Goal: Transaction & Acquisition: Purchase product/service

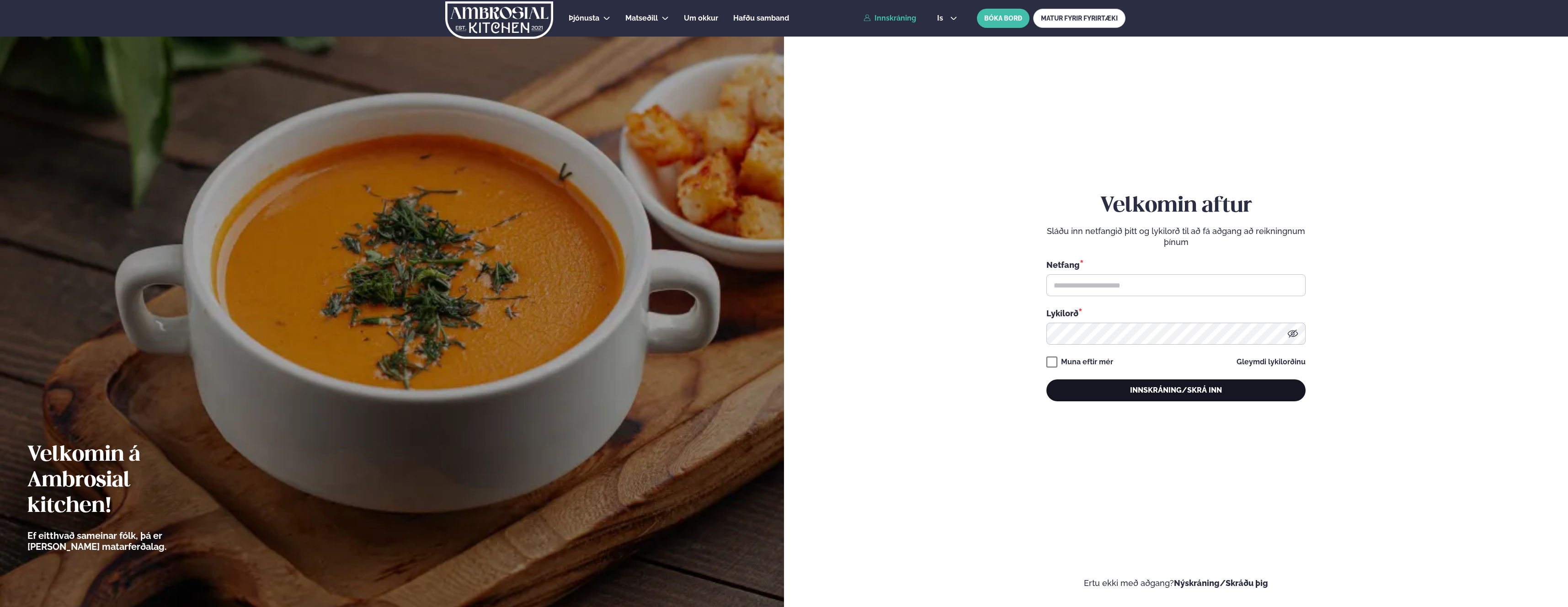
type input "**********"
click at [1213, 393] on button "Innskráning/Skrá inn" at bounding box center [1176, 390] width 259 height 22
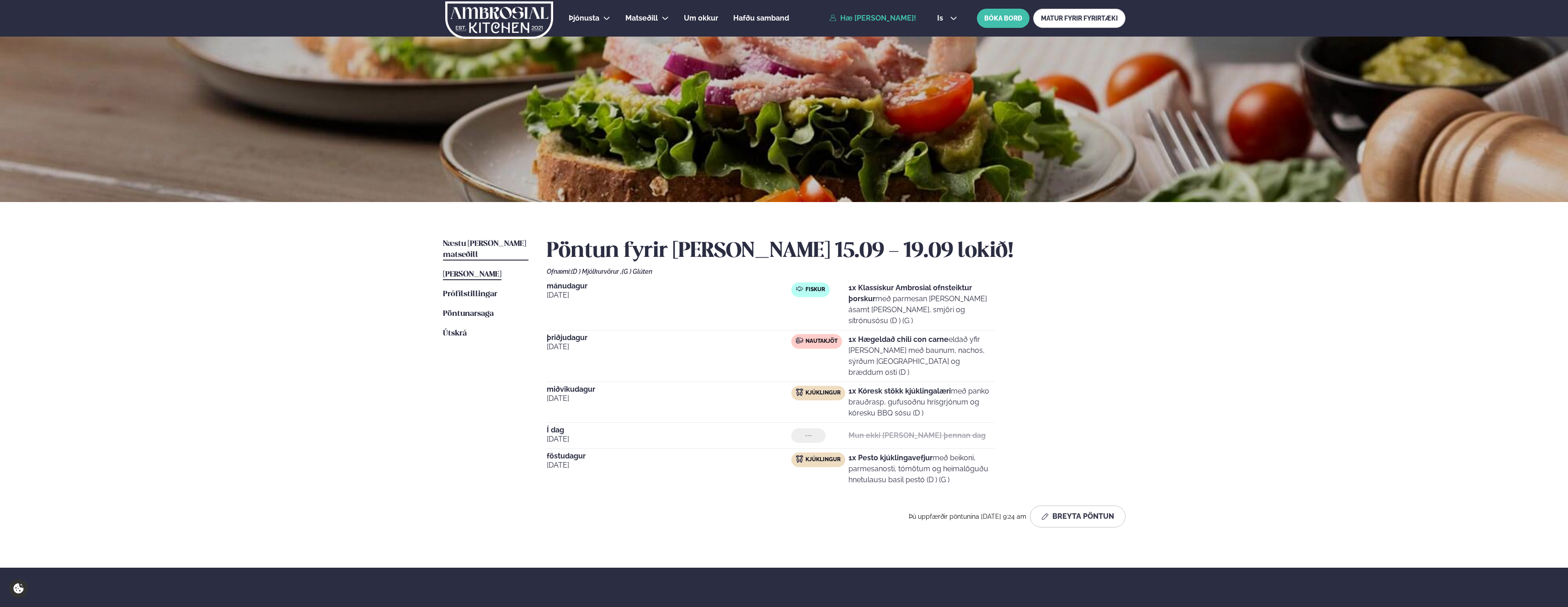
click at [508, 249] on link "Næstu [PERSON_NAME] matseðill Næsta vika" at bounding box center [486, 250] width 85 height 22
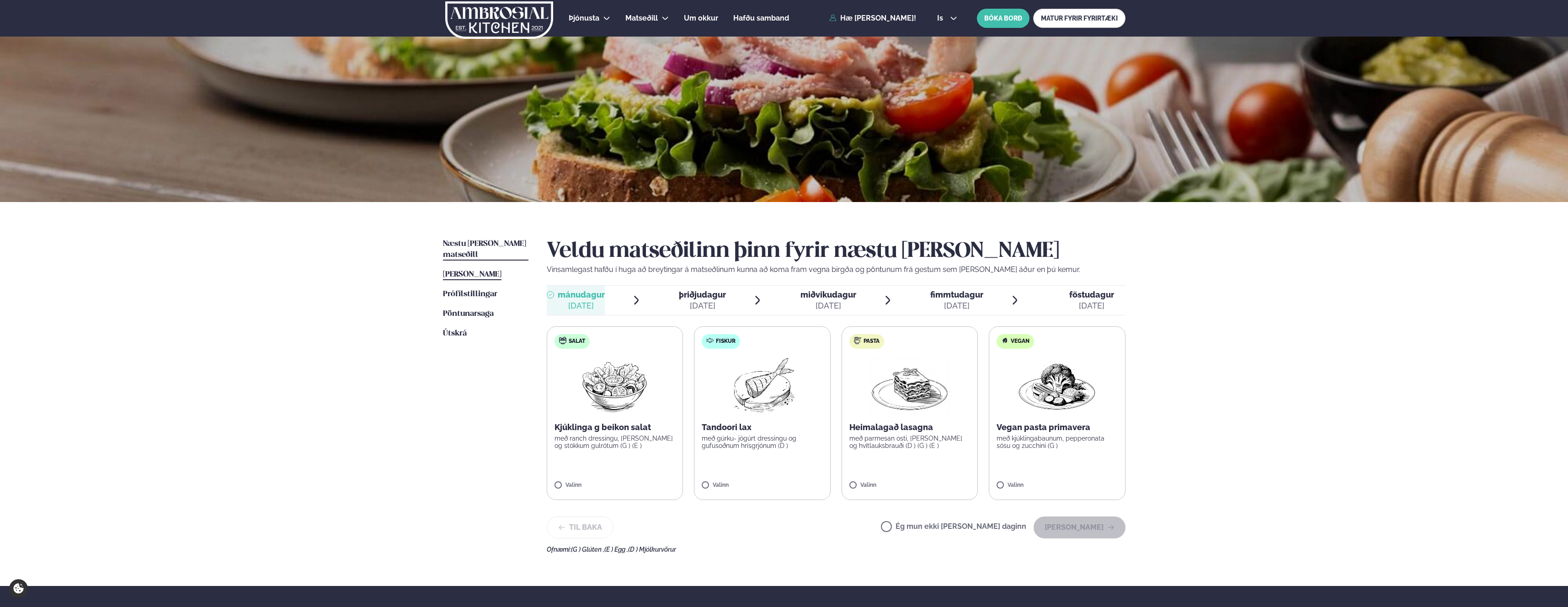
click at [494, 271] on span "[PERSON_NAME]" at bounding box center [472, 275] width 58 height 8
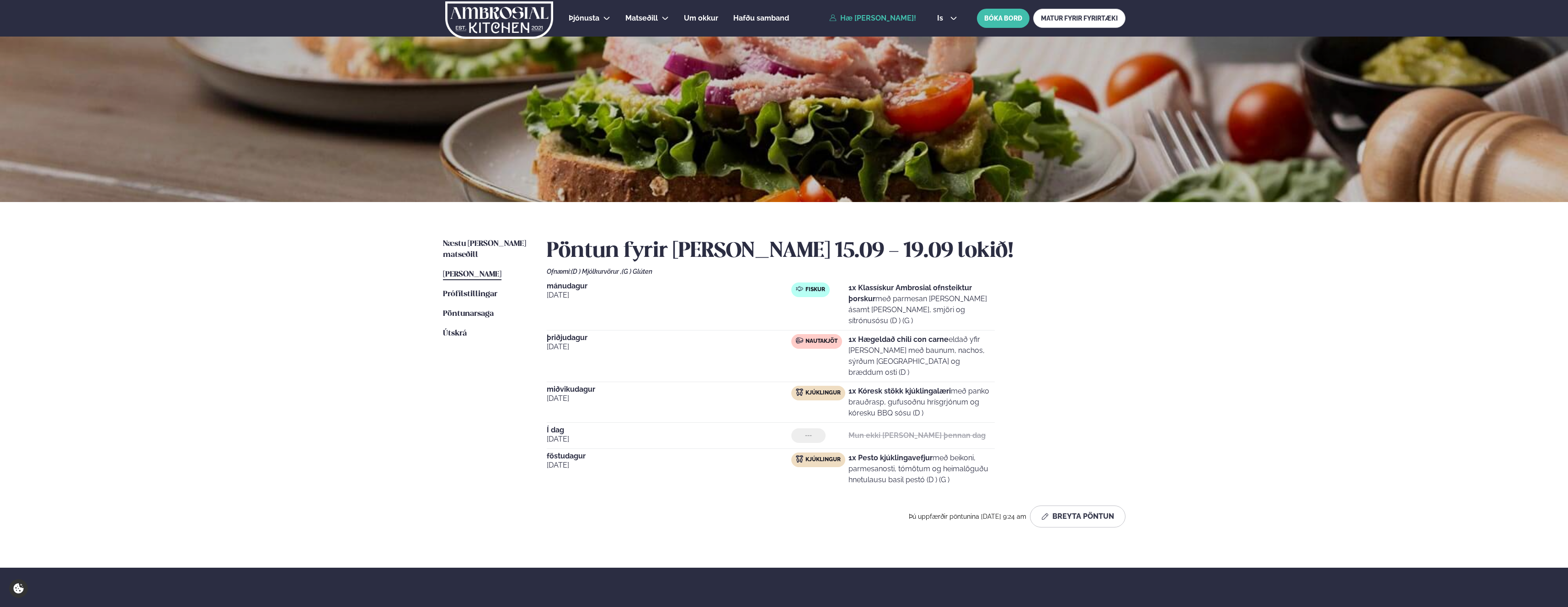
click at [797, 429] on div "---" at bounding box center [808, 436] width 34 height 15
click at [477, 244] on span "Næstu [PERSON_NAME] matseðill" at bounding box center [485, 249] width 83 height 19
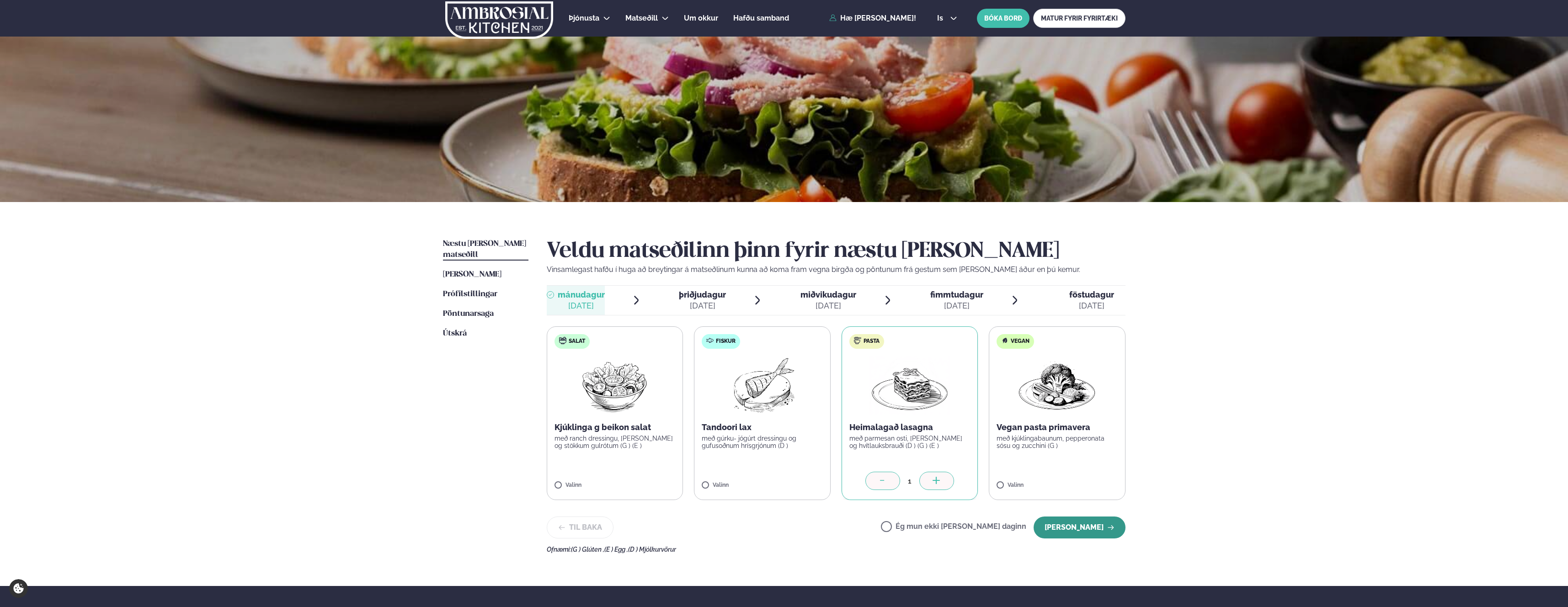
click at [1069, 526] on button "[PERSON_NAME]" at bounding box center [1079, 528] width 92 height 22
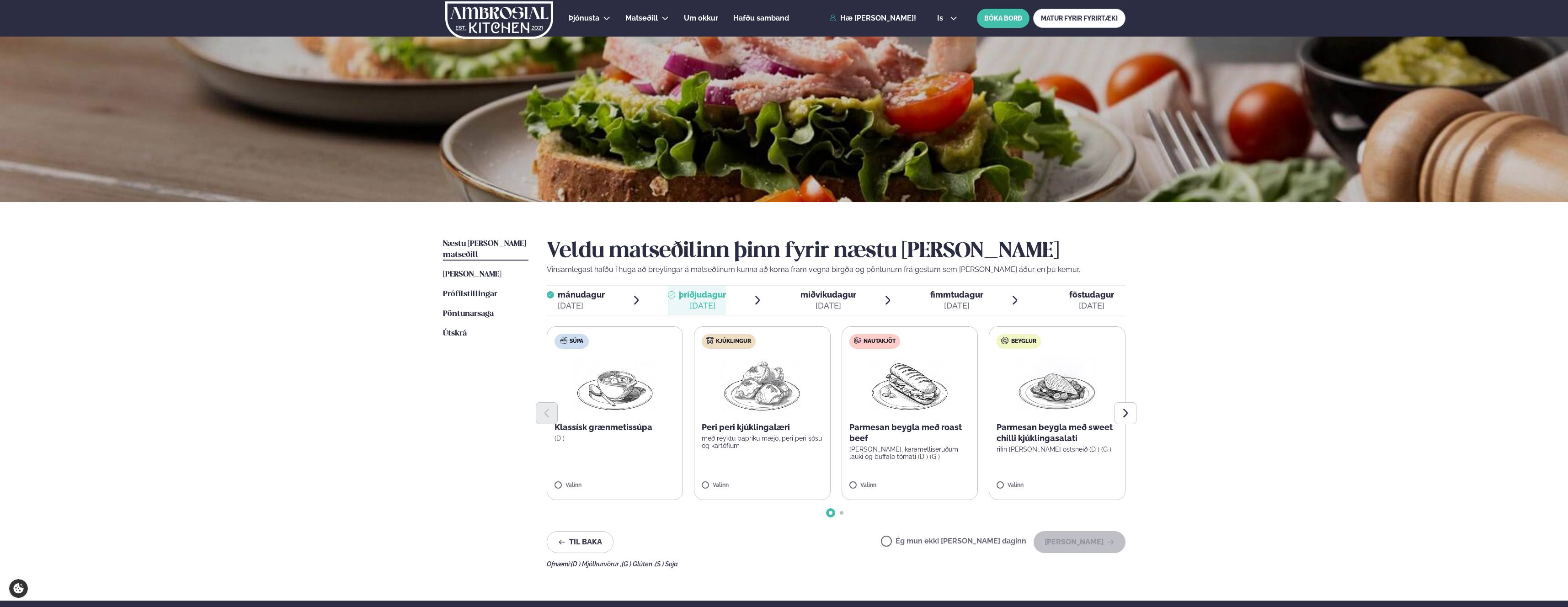
click at [590, 295] on span "mánudagur" at bounding box center [581, 295] width 47 height 10
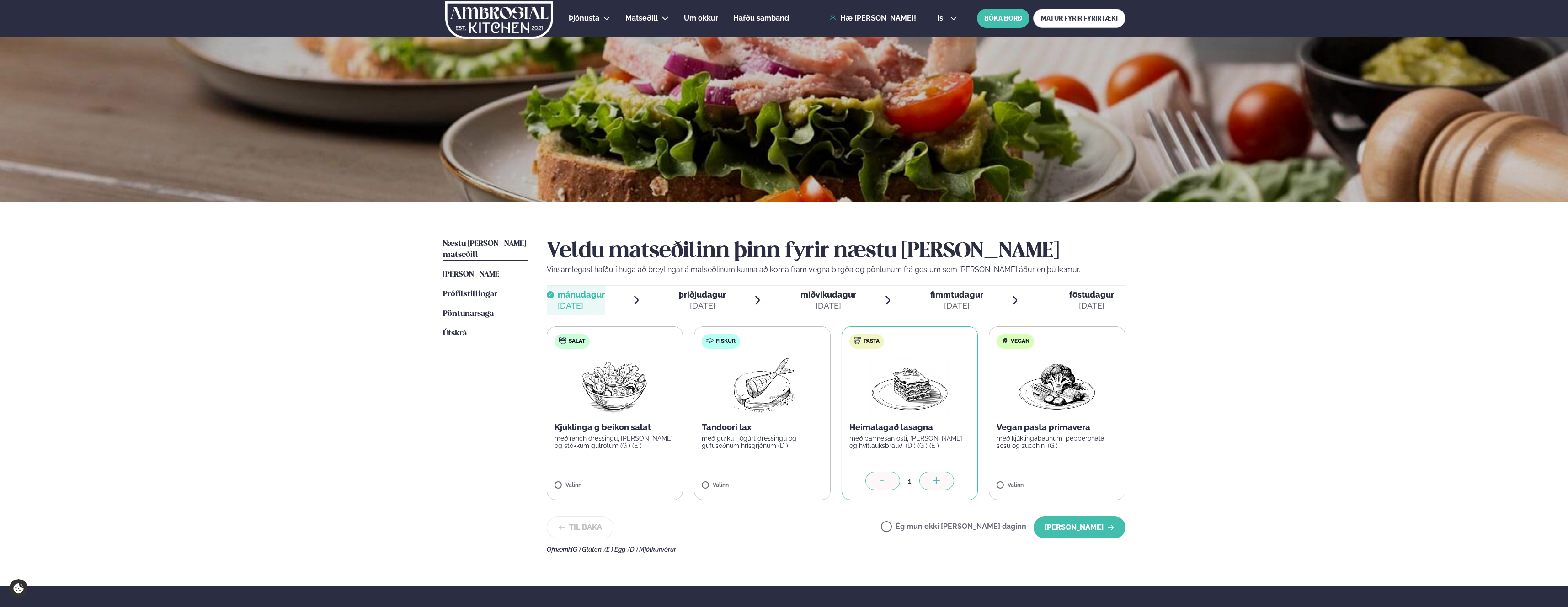
click at [699, 311] on div "[DATE]" at bounding box center [702, 306] width 47 height 11
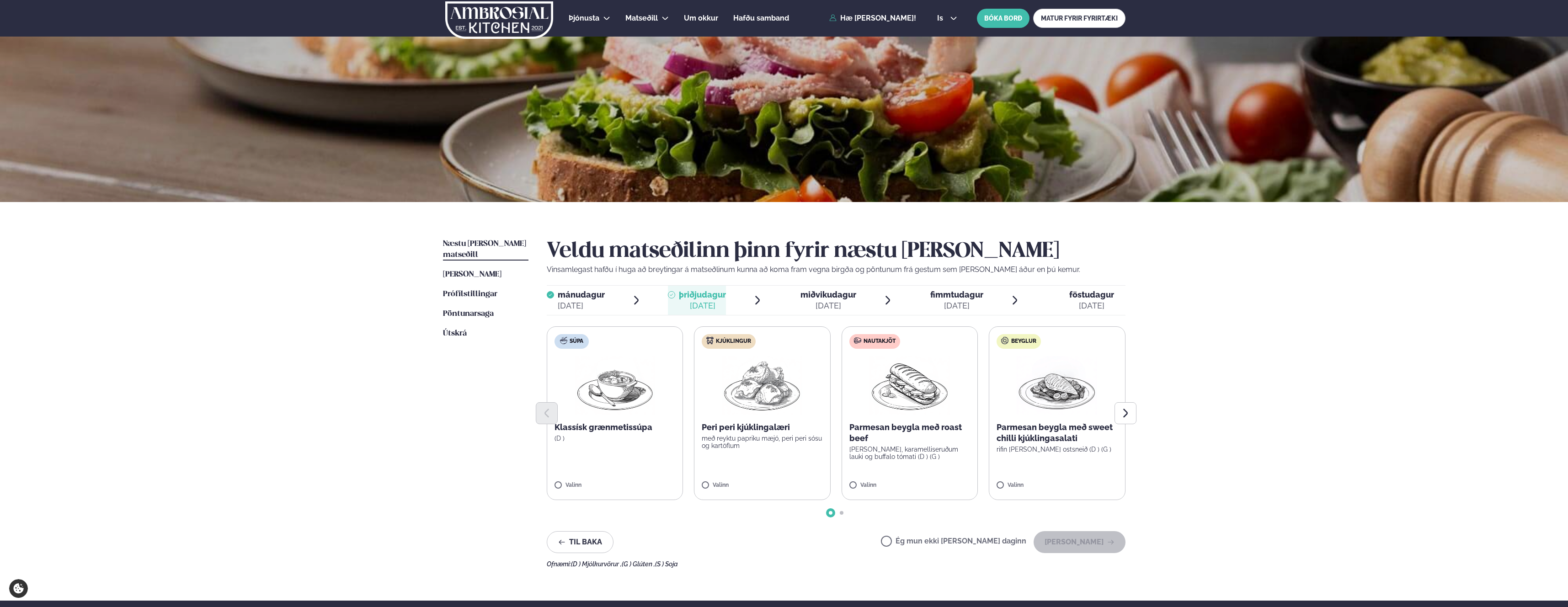
click at [588, 295] on span "mánudagur" at bounding box center [581, 295] width 47 height 10
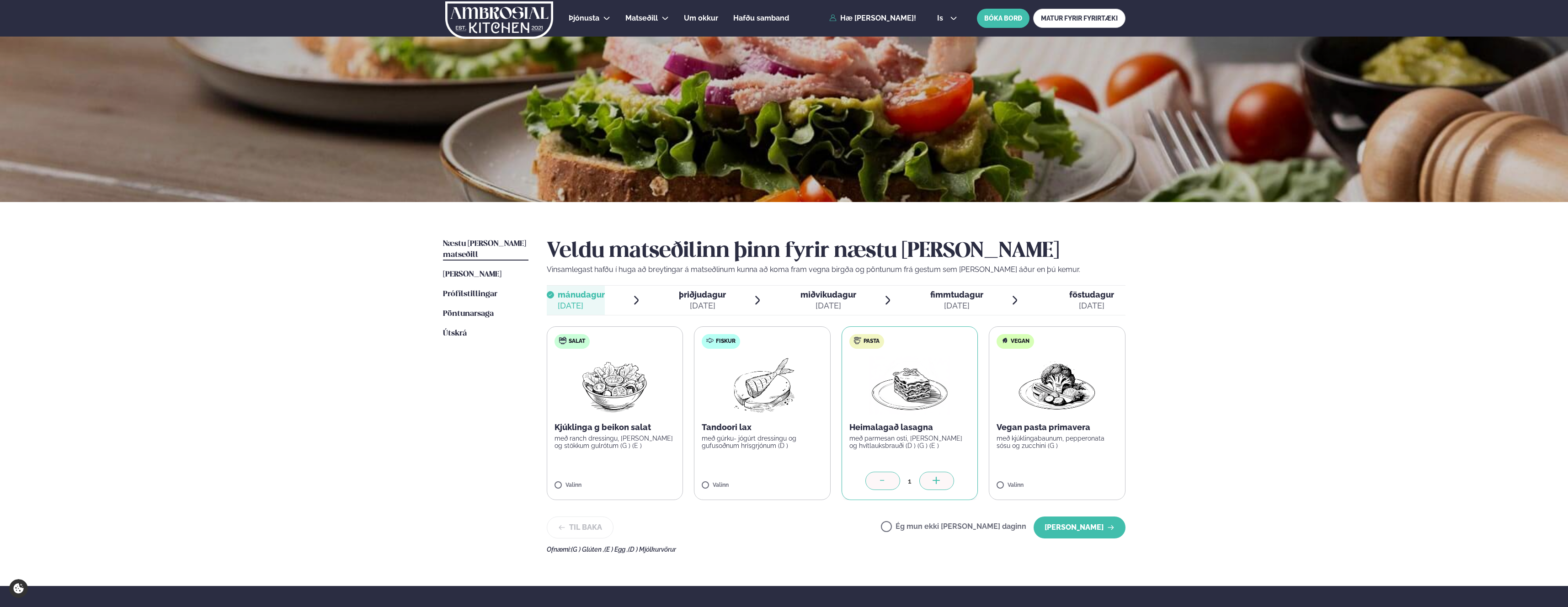
click at [697, 300] on div "[DATE]" at bounding box center [702, 306] width 47 height 11
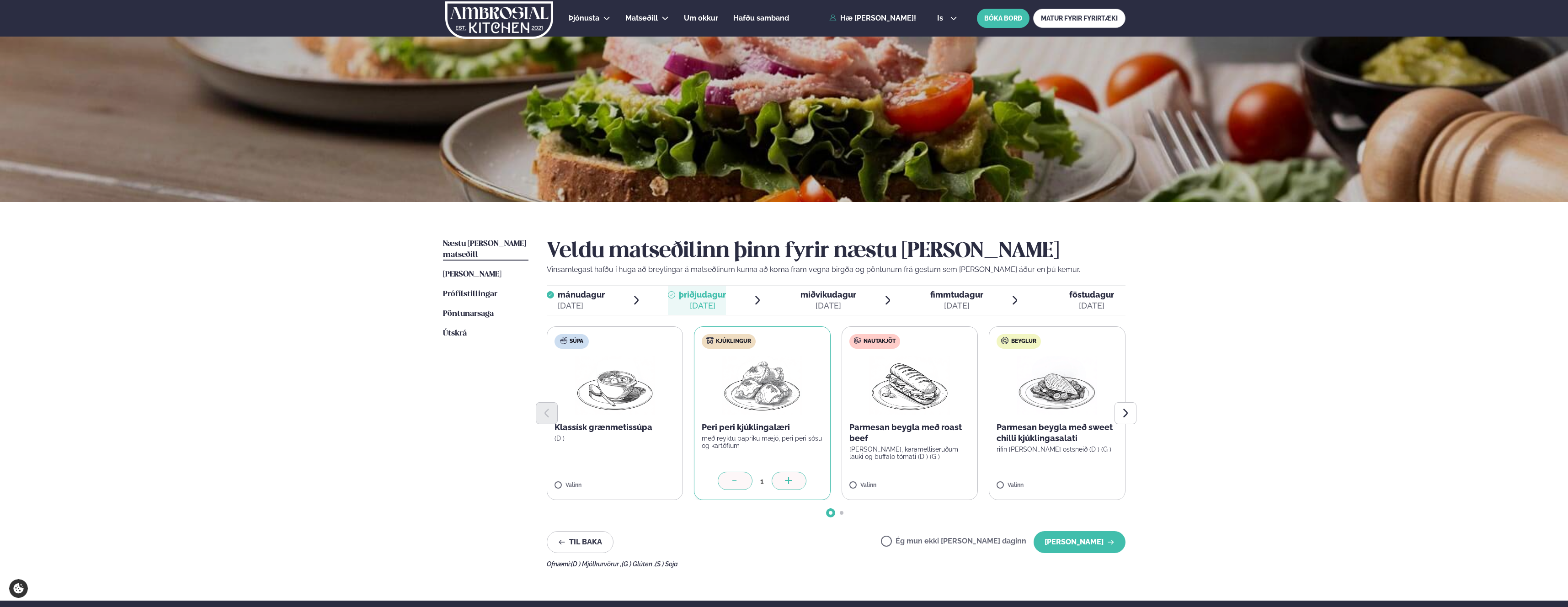
click at [744, 471] on label "Kjúklingur Peri peri kjúklingalæri með reyktu papriku mæjó, peri peri sósu og k…" at bounding box center [762, 413] width 137 height 174
click at [735, 482] on icon at bounding box center [735, 481] width 9 height 9
click at [1065, 541] on button "[PERSON_NAME]" at bounding box center [1079, 542] width 92 height 22
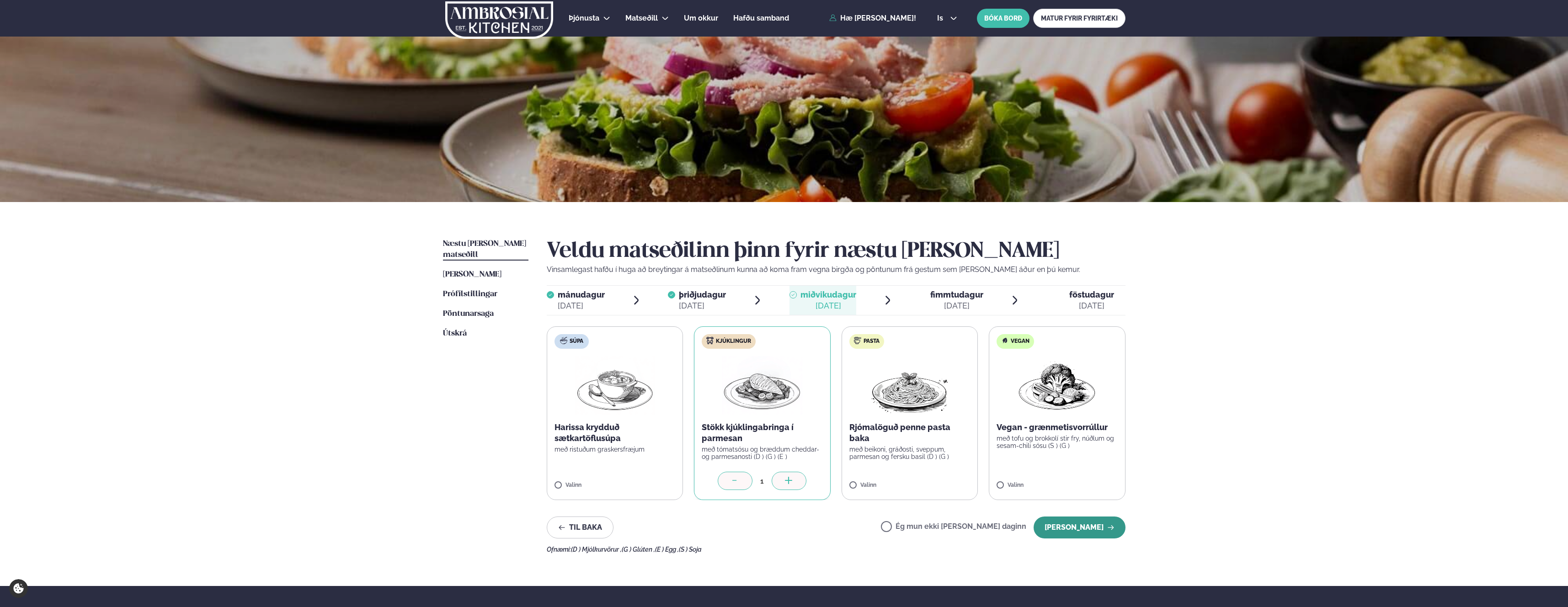
click at [1069, 536] on button "[PERSON_NAME]" at bounding box center [1079, 528] width 92 height 22
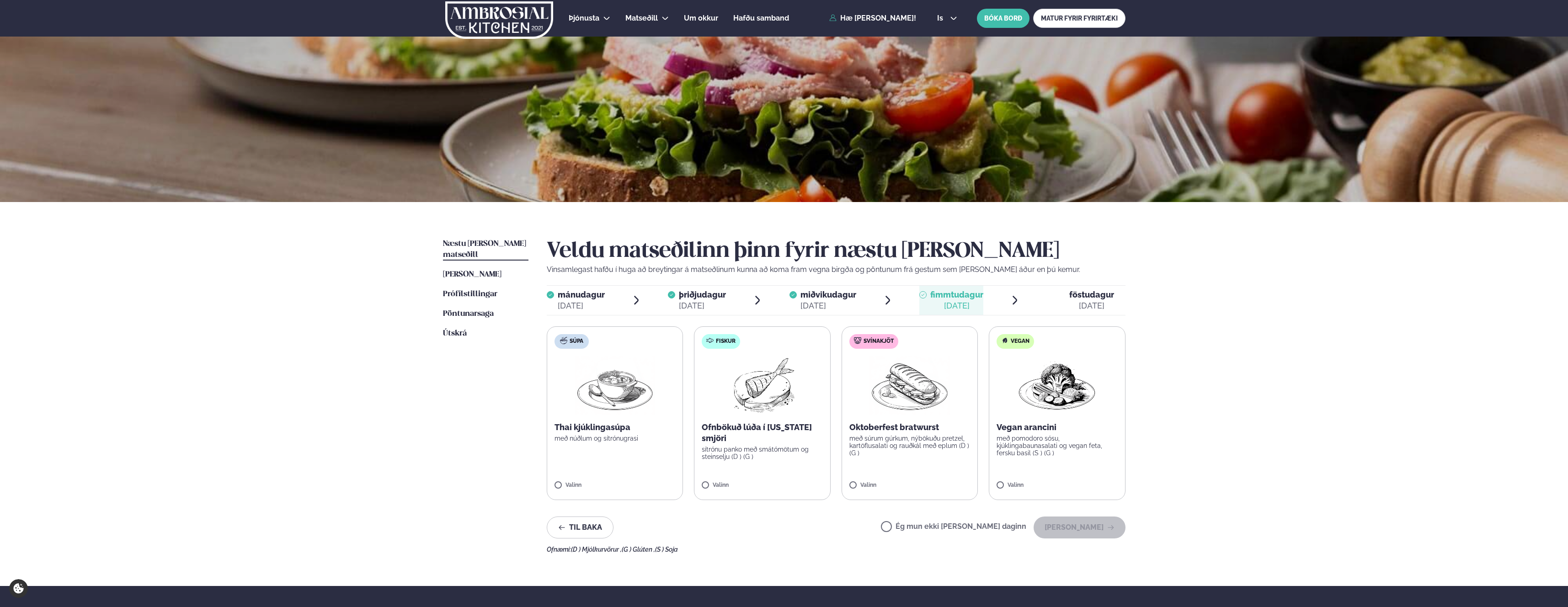
click at [707, 504] on div "Veldu matseðilinn þinn fyrir næstu viku Vinsamlegast hafðu í huga að breytingar…" at bounding box center [836, 396] width 579 height 315
click at [1079, 521] on button "[PERSON_NAME]" at bounding box center [1079, 528] width 92 height 22
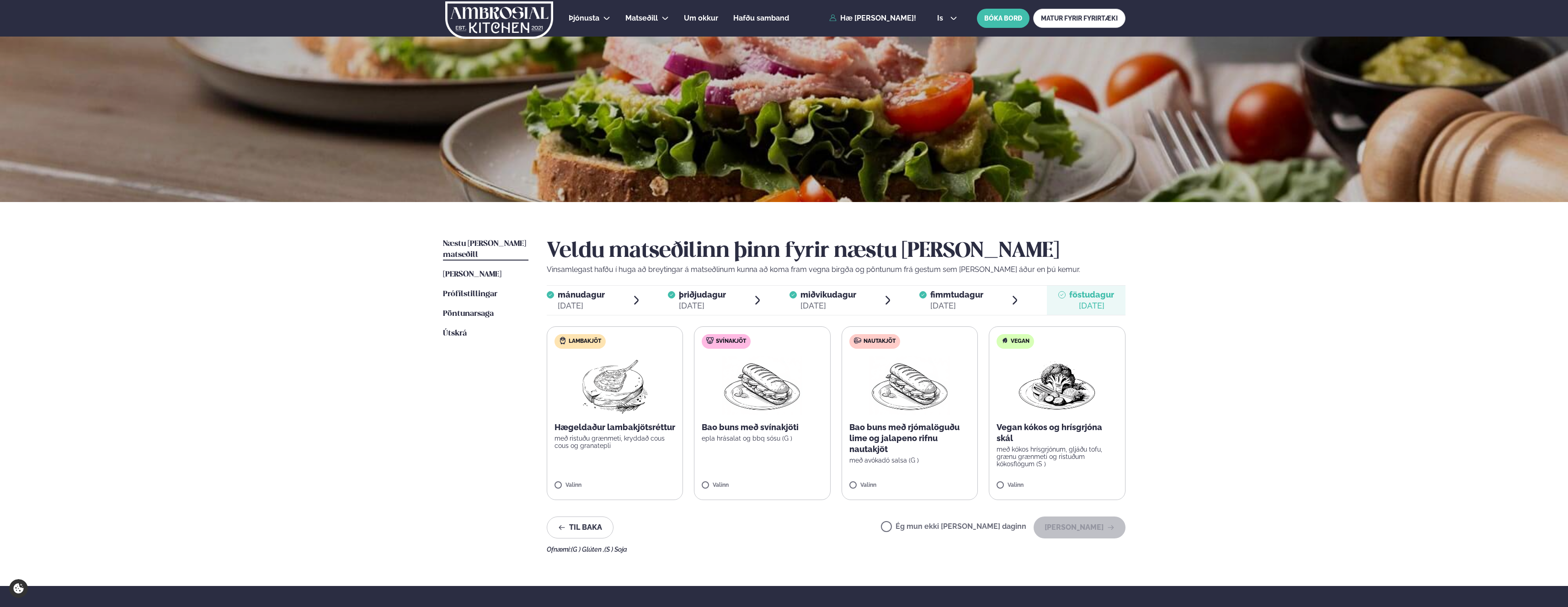
click at [710, 491] on div "Valinn" at bounding box center [762, 487] width 121 height 10
click at [1068, 519] on button "[PERSON_NAME]" at bounding box center [1079, 528] width 92 height 22
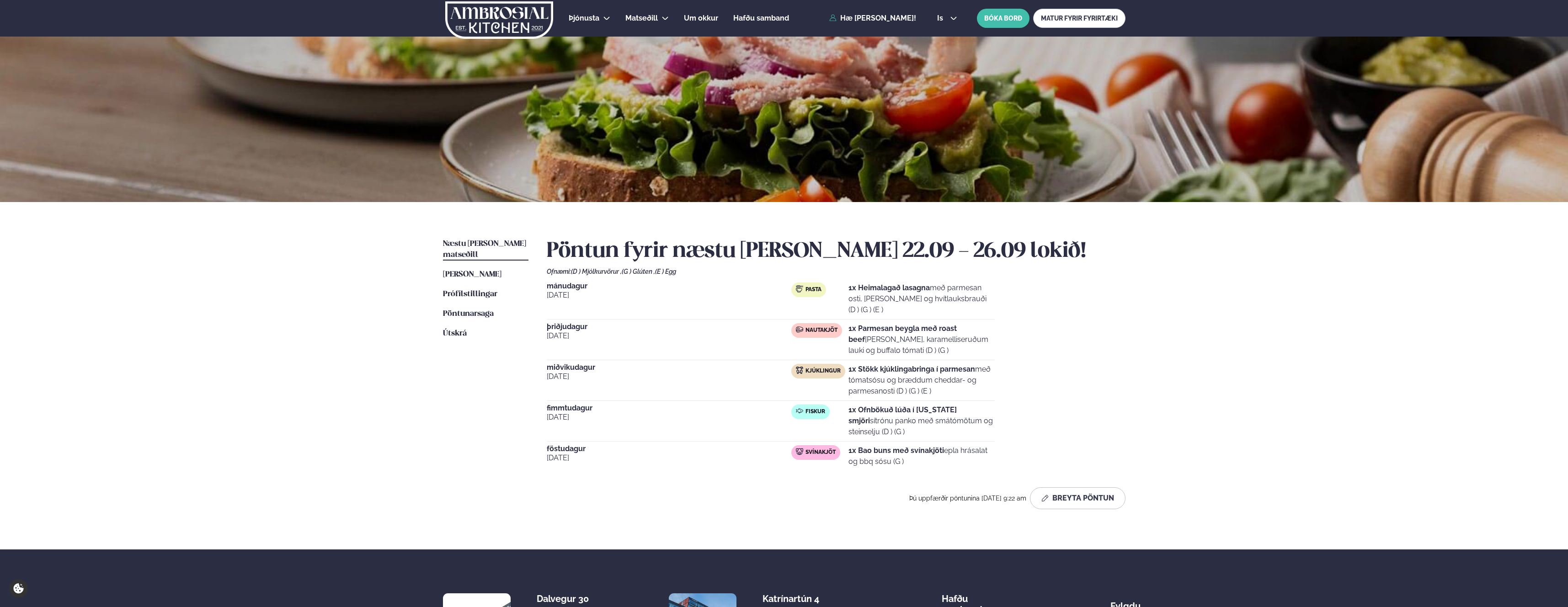
click at [491, 243] on span "Næstu [PERSON_NAME] matseðill" at bounding box center [485, 249] width 83 height 19
click at [487, 271] on span "[PERSON_NAME]" at bounding box center [472, 275] width 58 height 8
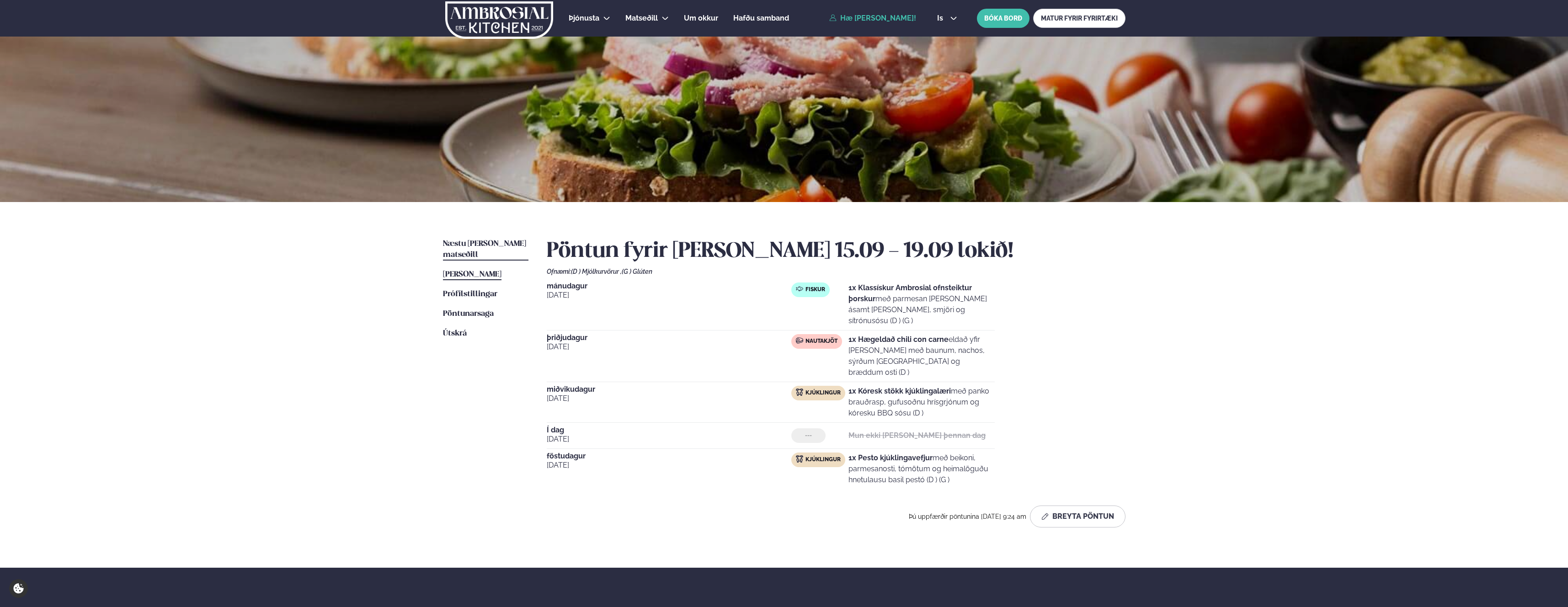
click at [484, 243] on span "Næstu [PERSON_NAME] matseðill" at bounding box center [485, 249] width 83 height 19
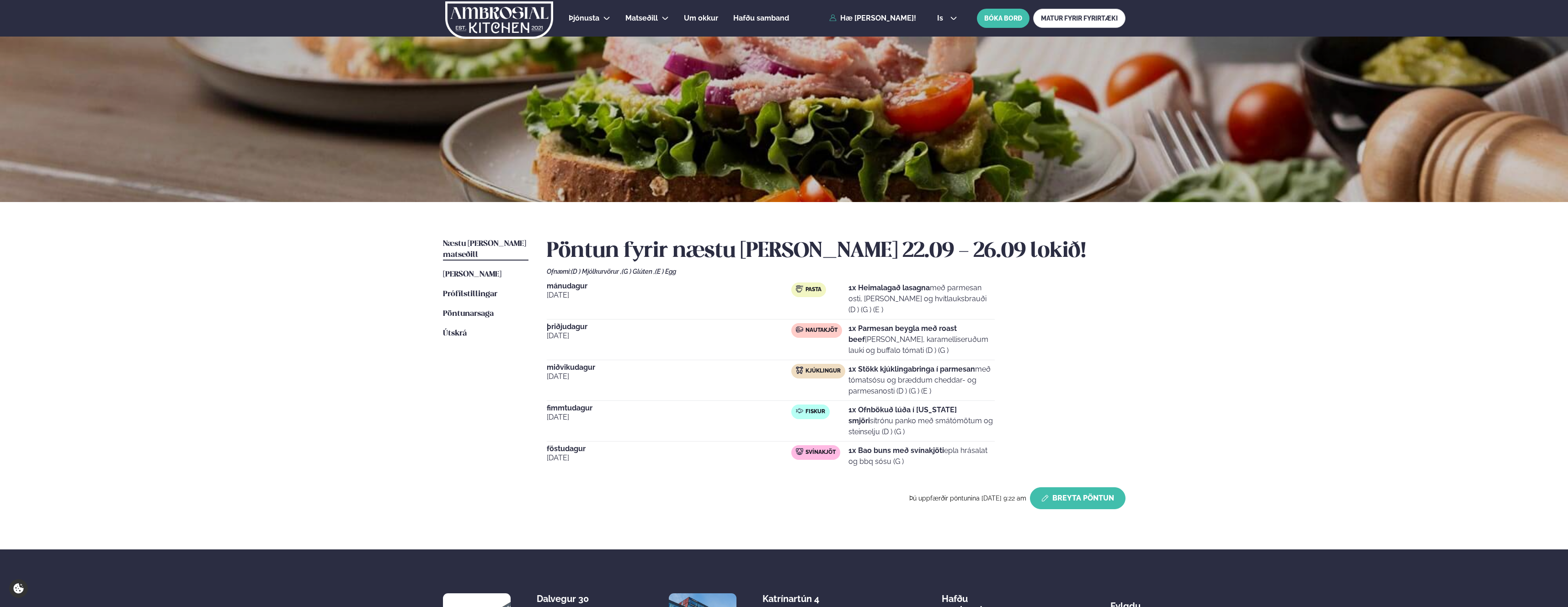
click at [1062, 500] on button "Breyta Pöntun" at bounding box center [1077, 499] width 96 height 22
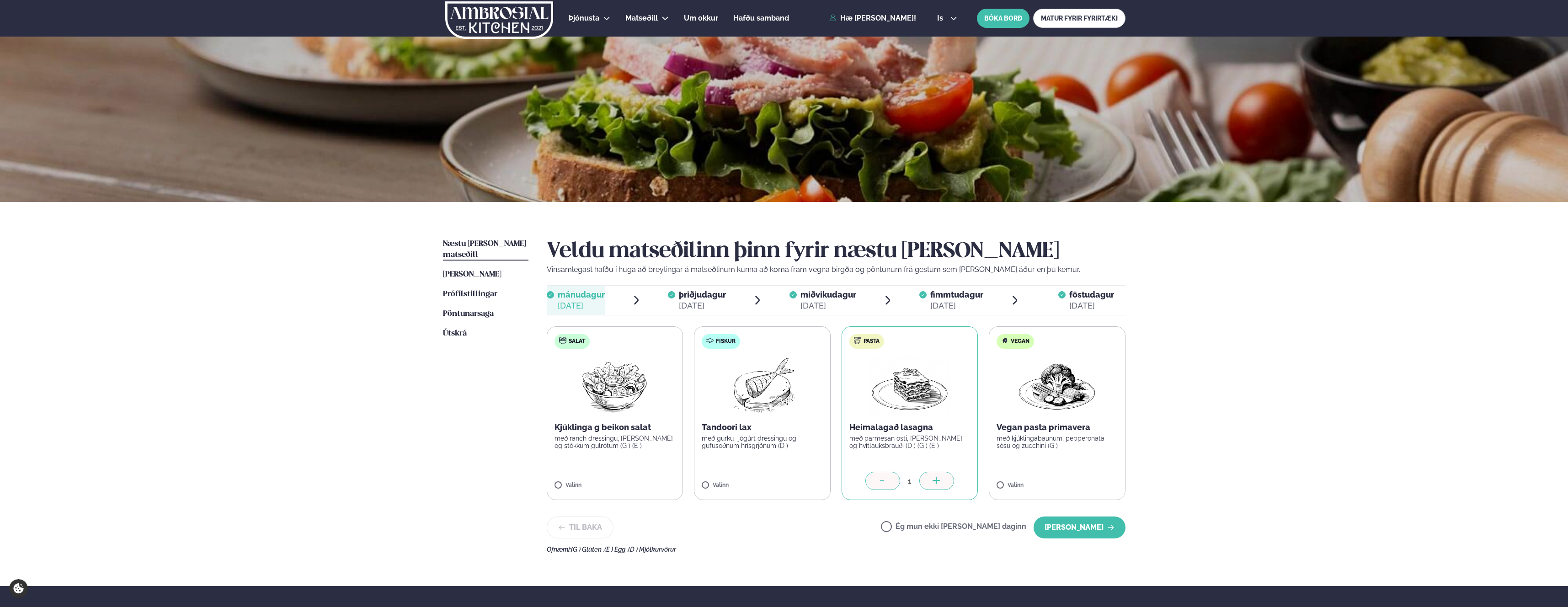
click at [723, 292] on span "þriðjudagur" at bounding box center [702, 295] width 47 height 10
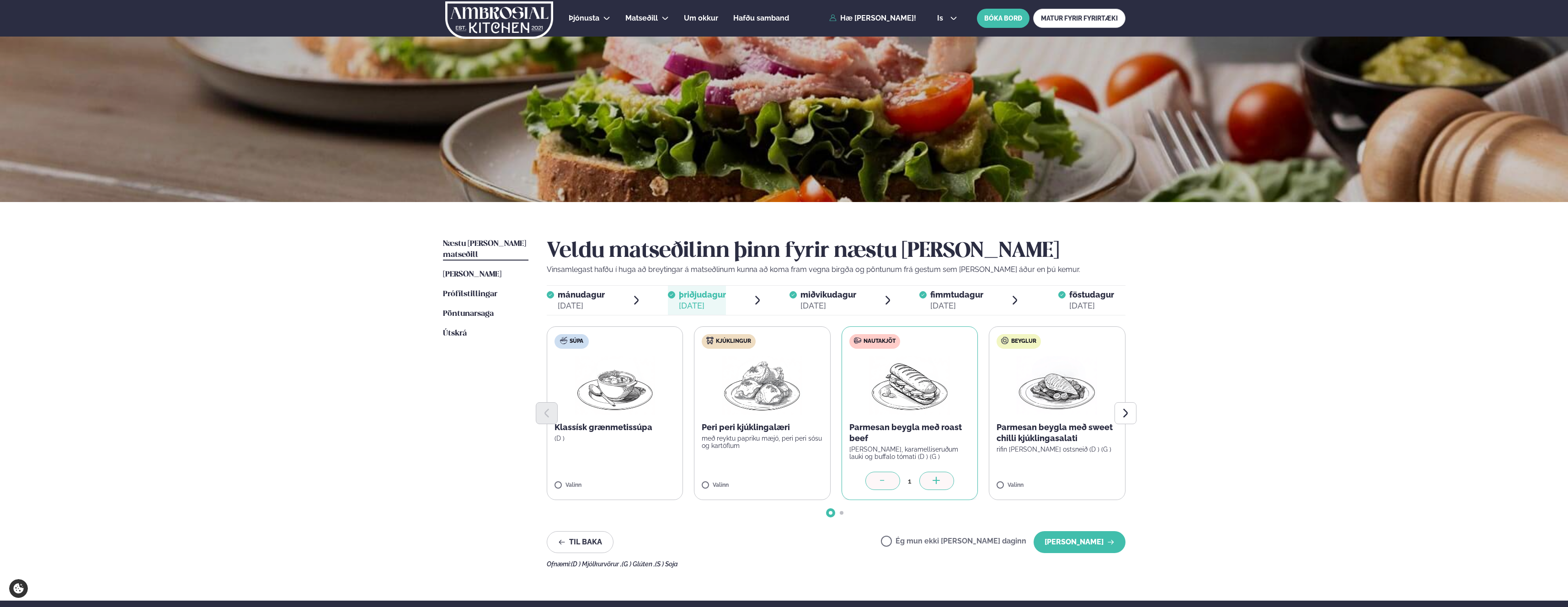
click at [827, 302] on div "[DATE]" at bounding box center [828, 306] width 56 height 11
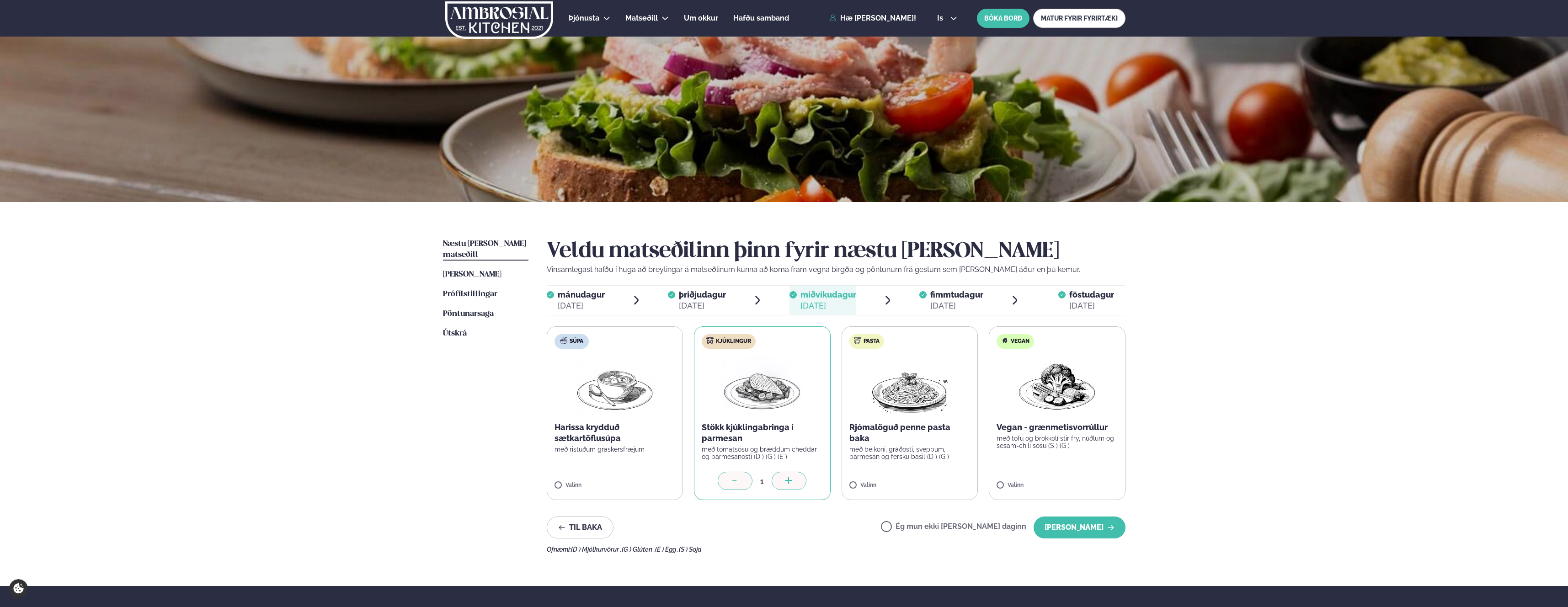
click at [214, 322] on div "Þjónusta Hádegismatur fyrir fyrirtæki Fyrirtækja veitingar Einkapartý Matseðill…" at bounding box center [784, 396] width 1568 height 793
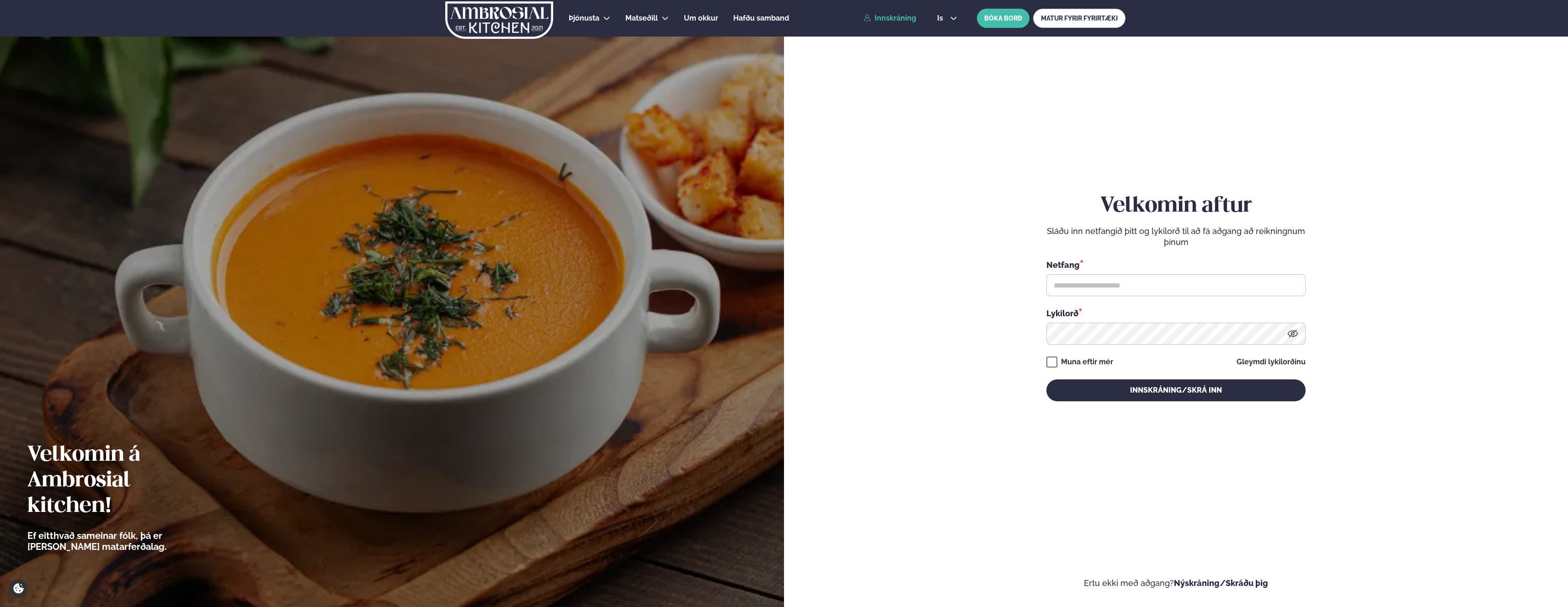
type input "**********"
click at [1091, 407] on div "**********" at bounding box center [1176, 297] width 259 height 546
click at [1082, 378] on div "**********" at bounding box center [1176, 298] width 259 height 208
click at [1079, 393] on button "Innskráning/Skrá inn" at bounding box center [1176, 390] width 259 height 22
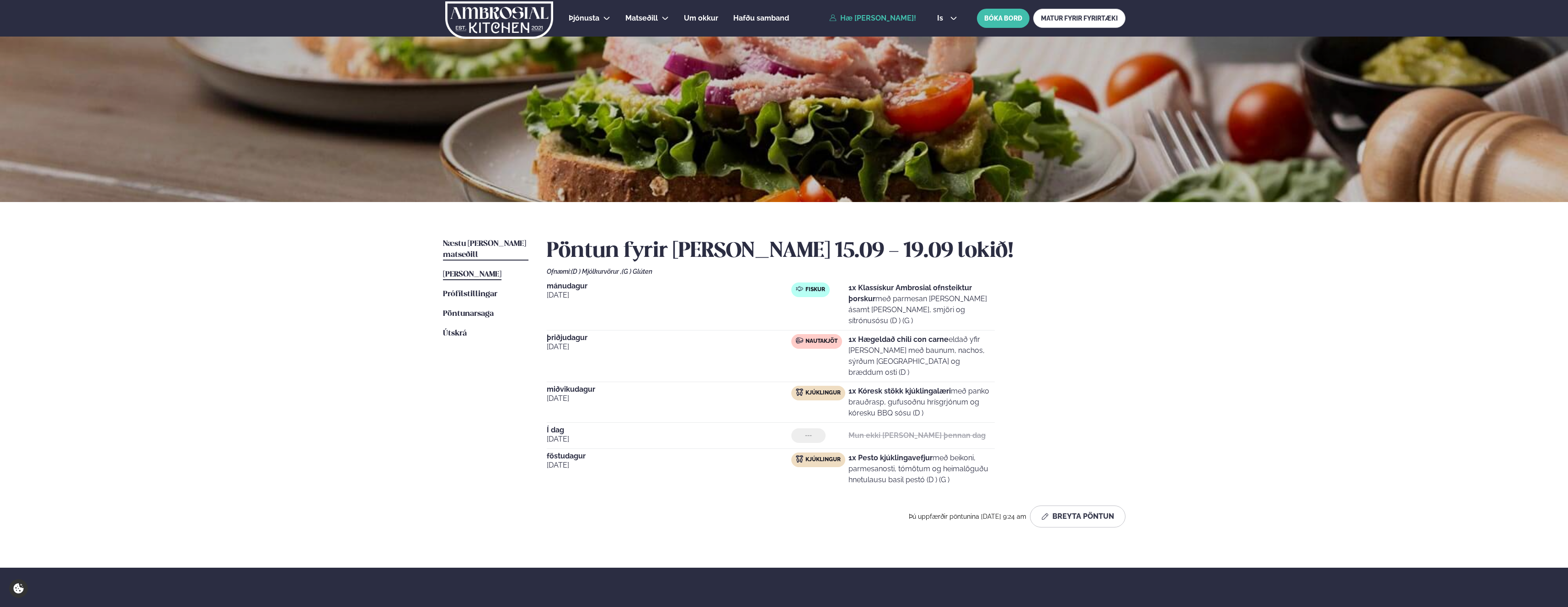
click at [481, 246] on span "Næstu [PERSON_NAME] matseðill" at bounding box center [485, 249] width 83 height 19
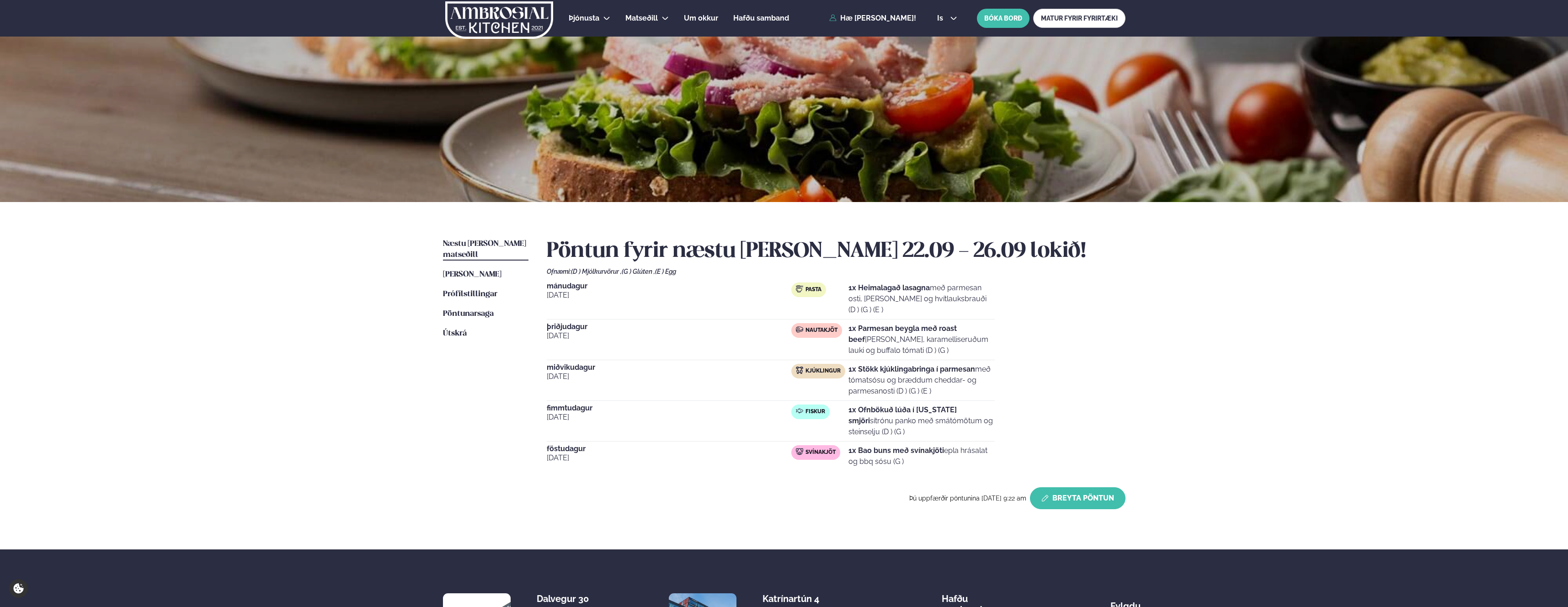
click at [1056, 491] on button "Breyta Pöntun" at bounding box center [1077, 499] width 96 height 22
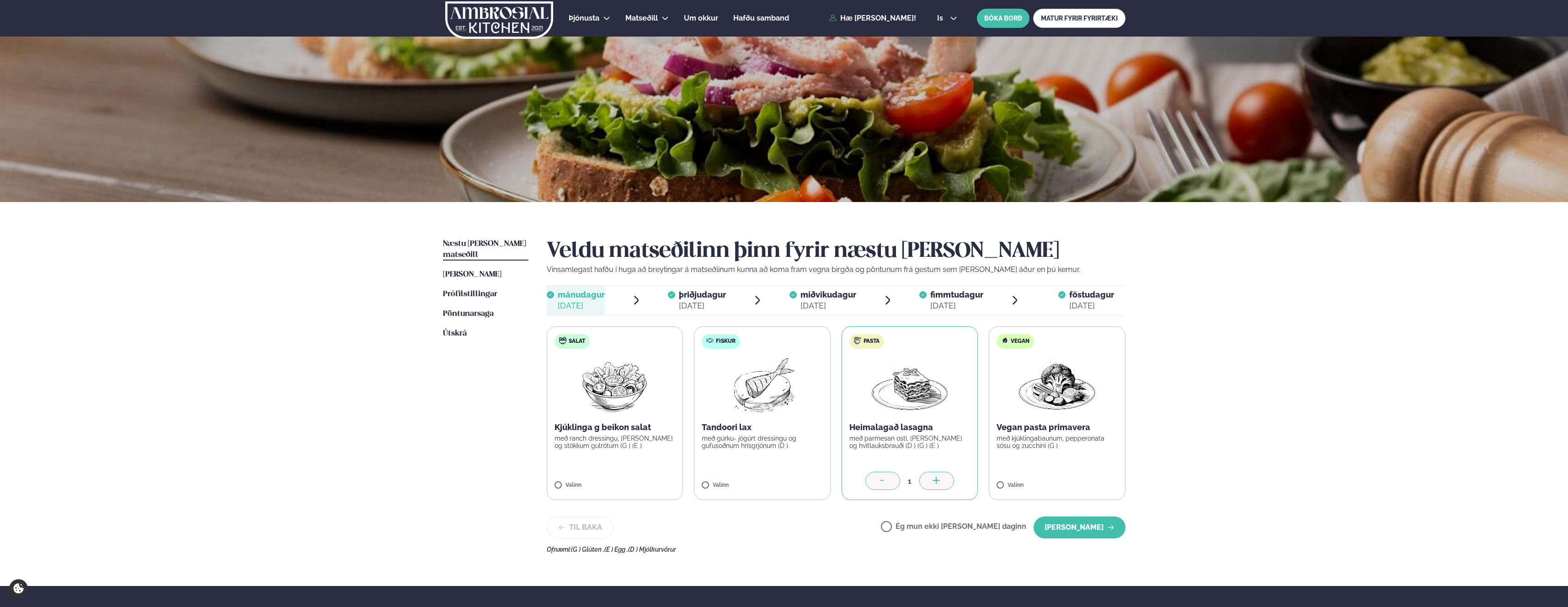
click at [705, 306] on div "[DATE]" at bounding box center [702, 306] width 47 height 11
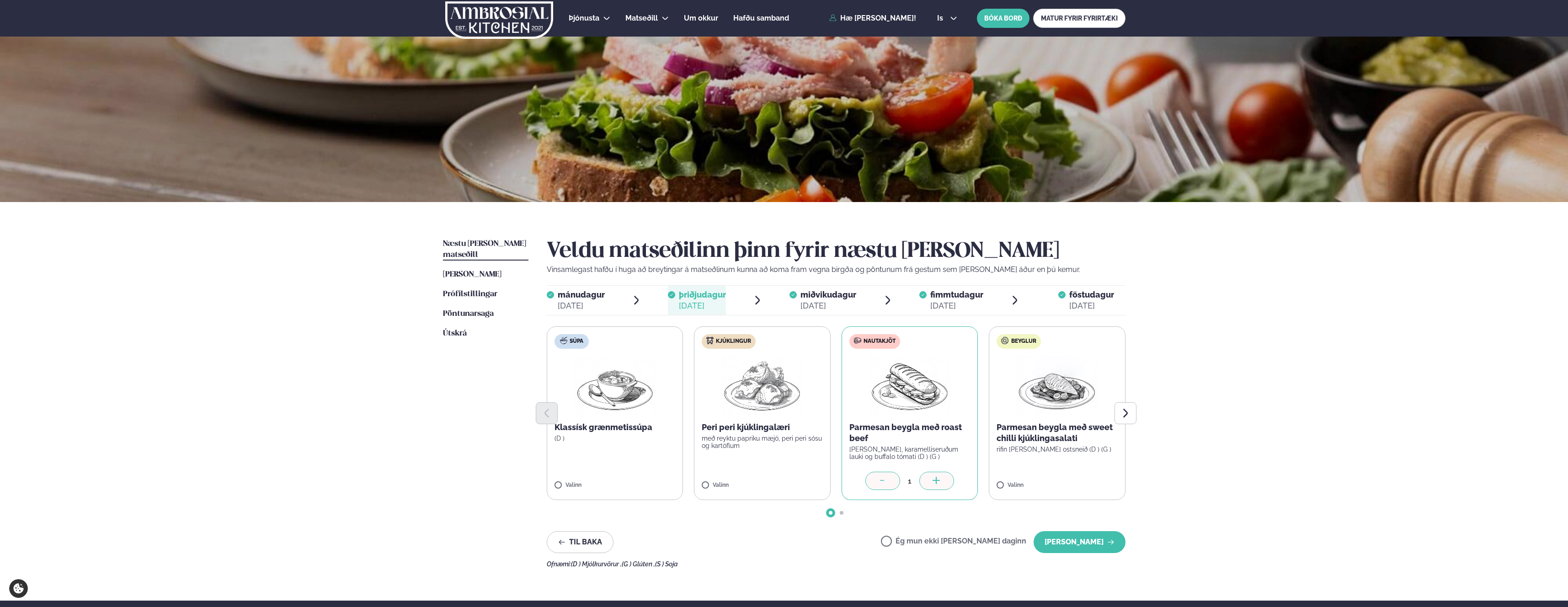
click at [849, 304] on div "[DATE]" at bounding box center [828, 306] width 56 height 11
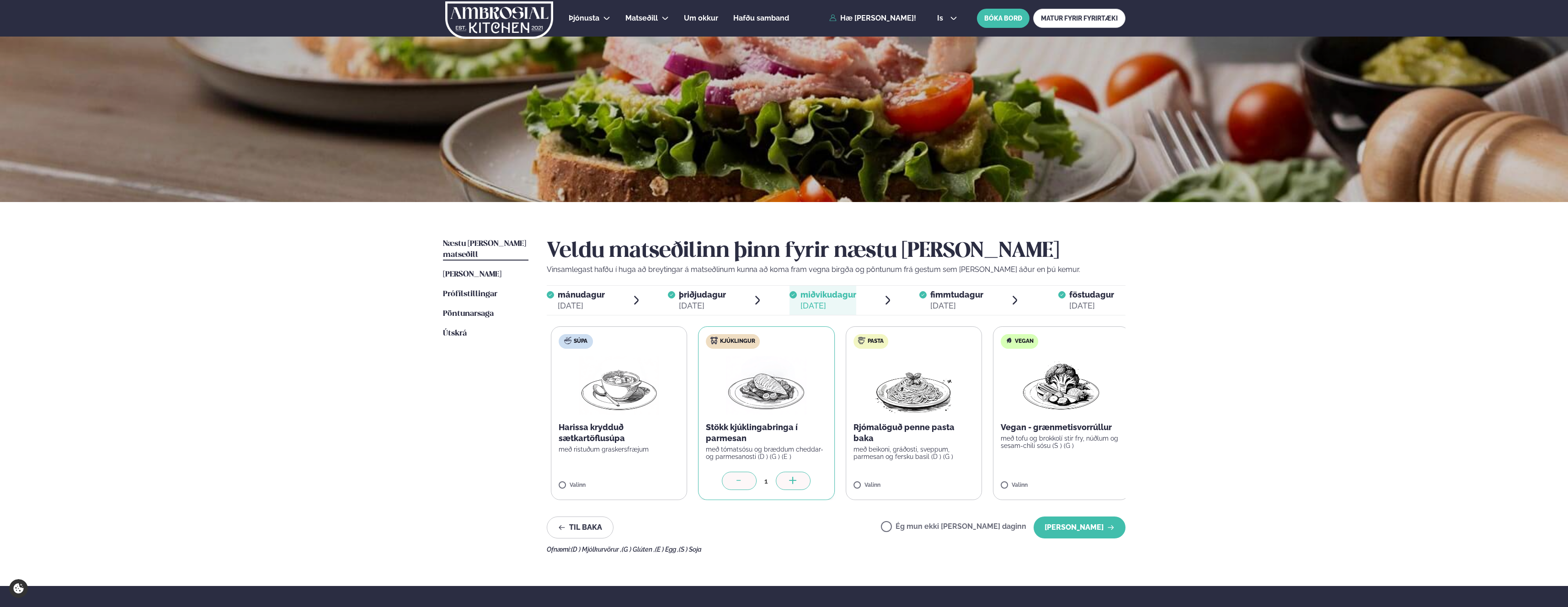
click at [635, 435] on p "Harissa krydduð sætkartöflusúpa" at bounding box center [619, 433] width 121 height 22
